Goal: Transaction & Acquisition: Purchase product/service

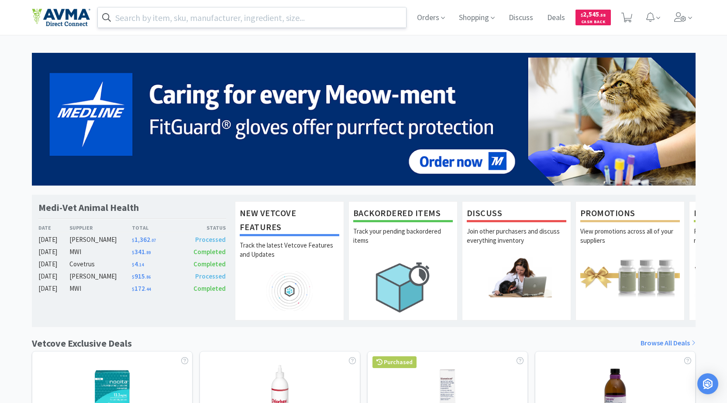
click at [221, 19] on input "text" at bounding box center [252, 17] width 309 height 20
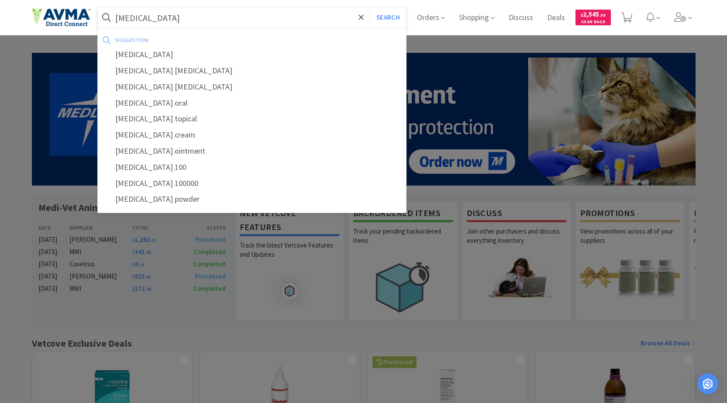
type input "[MEDICAL_DATA]"
click at [370, 7] on button "Search" at bounding box center [388, 17] width 36 height 20
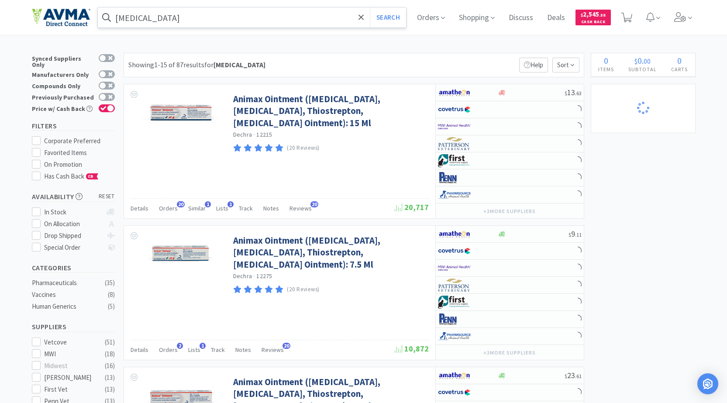
select select "1"
select select "2"
select select "1"
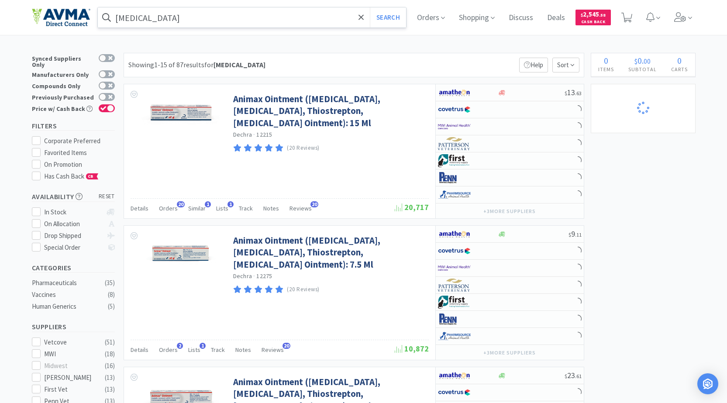
select select "2"
select select "1"
select select "2"
select select "1"
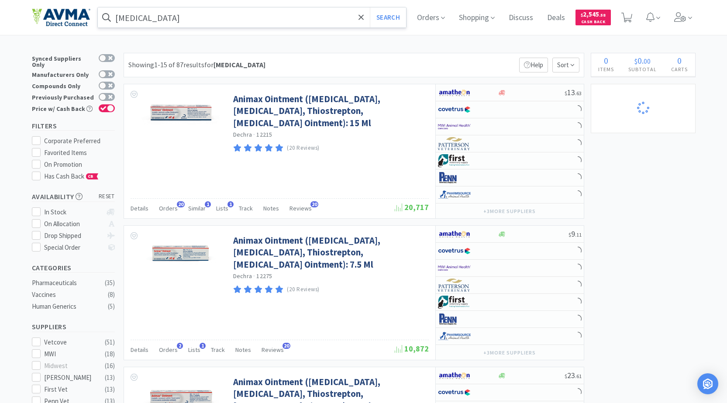
select select "3"
select select "10"
select select "3"
select select "12"
select select "6"
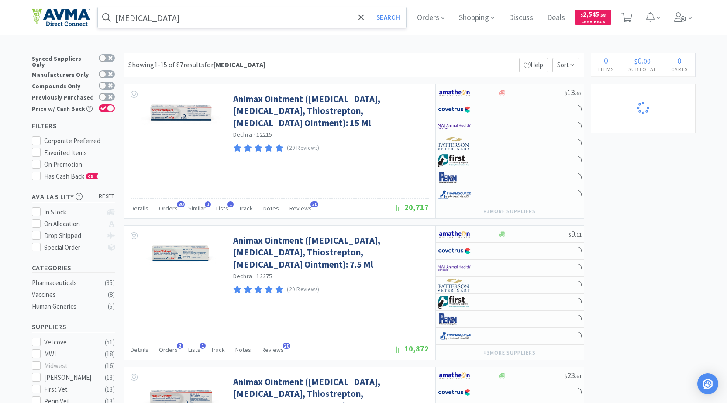
select select "20"
select select "3"
select select "8"
select select "3"
select select "1"
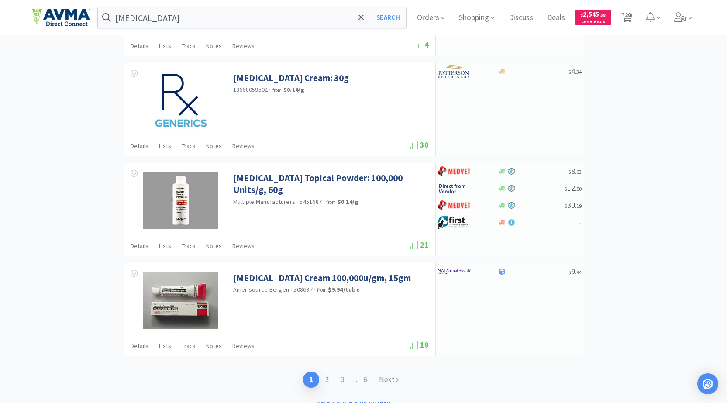
scroll to position [1380, 0]
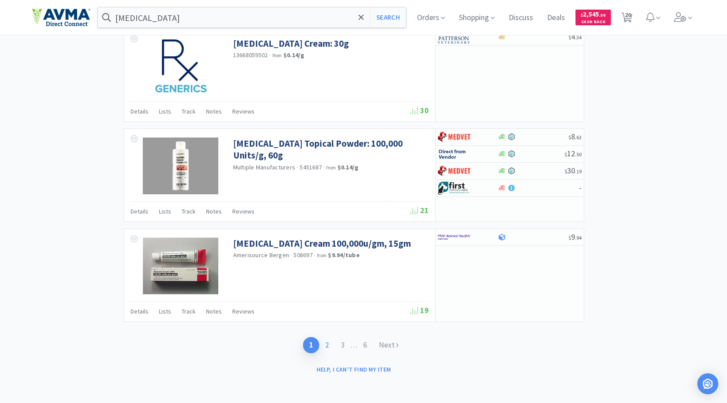
click at [327, 340] on link "2" at bounding box center [327, 345] width 16 height 16
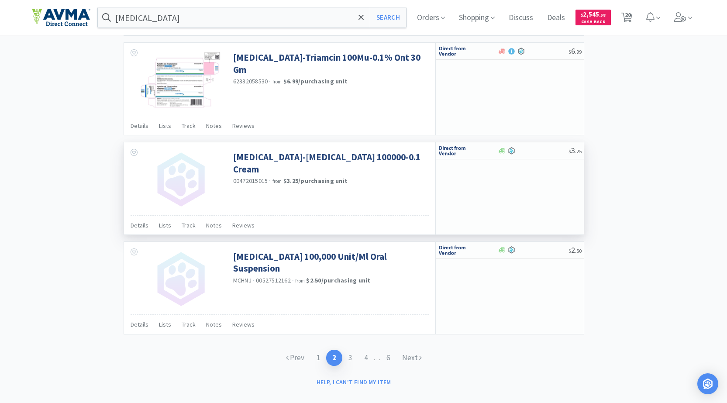
scroll to position [1248, 0]
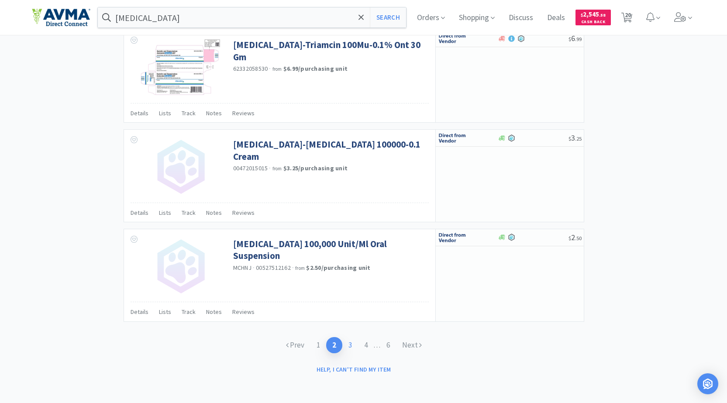
click at [351, 346] on link "3" at bounding box center [350, 345] width 16 height 16
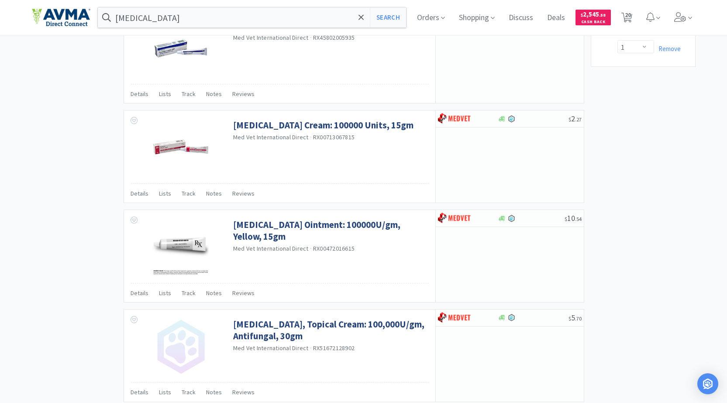
scroll to position [1247, 0]
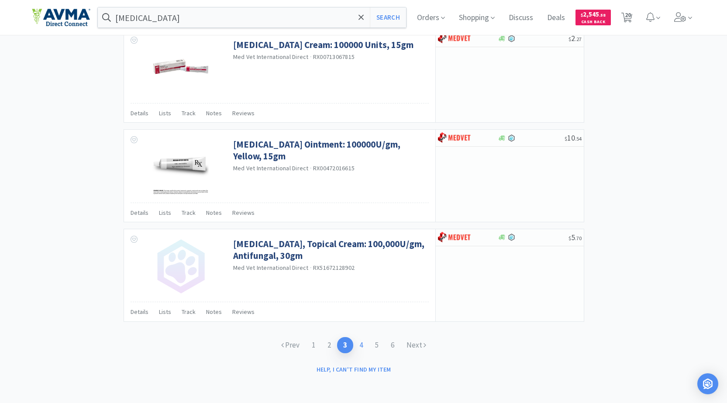
click at [367, 347] on link "4" at bounding box center [361, 345] width 16 height 16
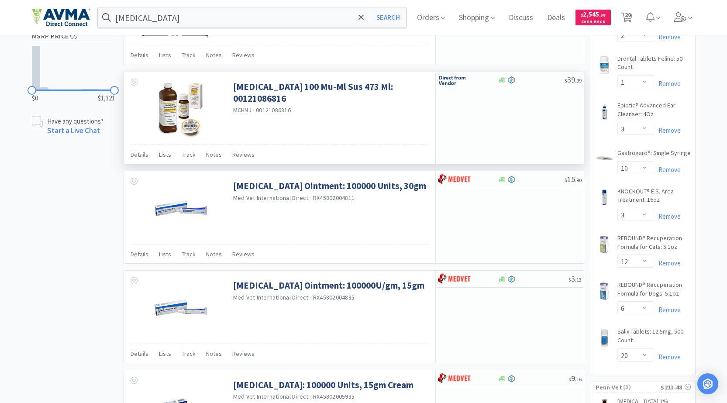
scroll to position [611, 0]
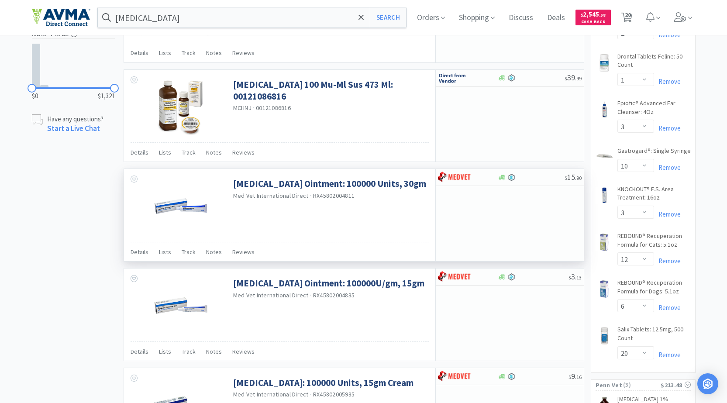
click at [181, 200] on img at bounding box center [180, 206] width 57 height 57
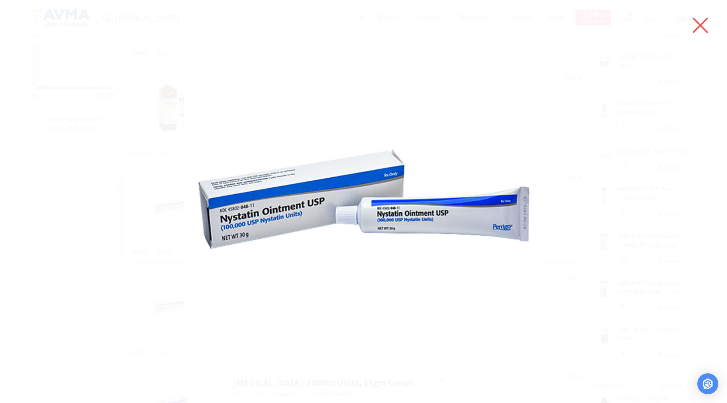
click at [699, 17] on icon at bounding box center [700, 25] width 18 height 24
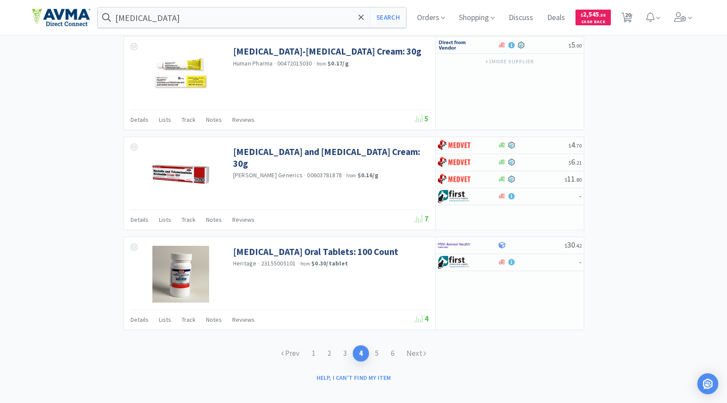
scroll to position [1249, 0]
